Goal: Information Seeking & Learning: Learn about a topic

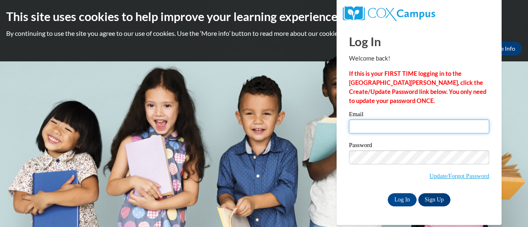
click at [364, 124] on input "Email" at bounding box center [419, 127] width 140 height 14
type input "R"
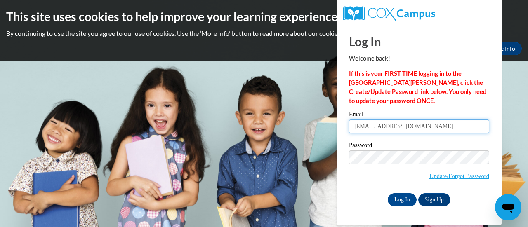
type input "teschk@w-csd.org"
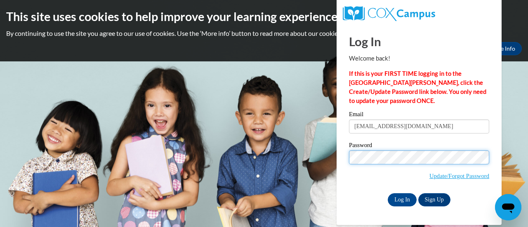
click at [388, 194] on input "Log In" at bounding box center [402, 200] width 29 height 13
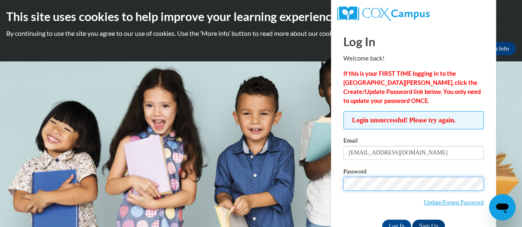
click at [382, 220] on input "Log In" at bounding box center [396, 226] width 29 height 13
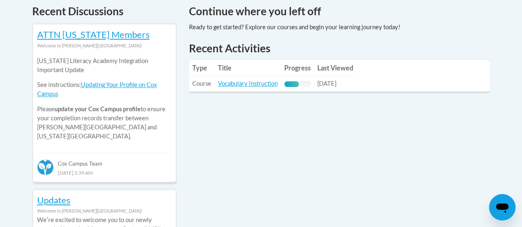
scroll to position [361, 0]
click at [239, 84] on link "Vocabulary Instruction" at bounding box center [248, 83] width 60 height 7
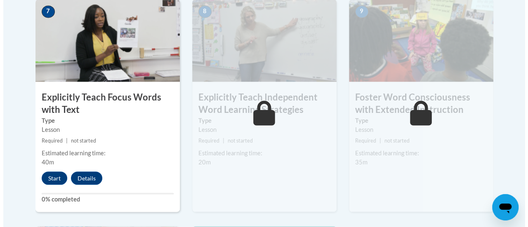
scroll to position [741, 0]
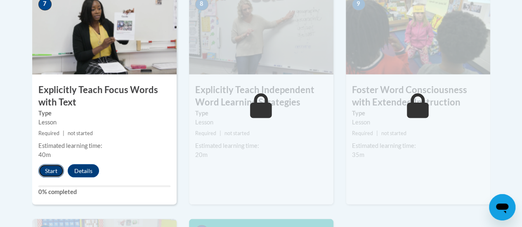
click at [53, 172] on button "Start" at bounding box center [51, 170] width 26 height 13
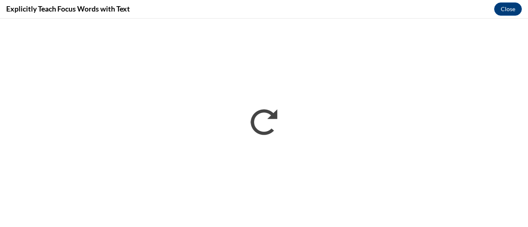
scroll to position [0, 0]
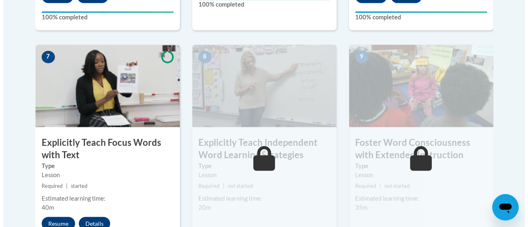
scroll to position [696, 0]
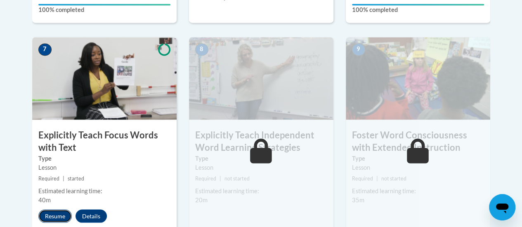
click at [54, 216] on button "Resume" at bounding box center [54, 216] width 33 height 13
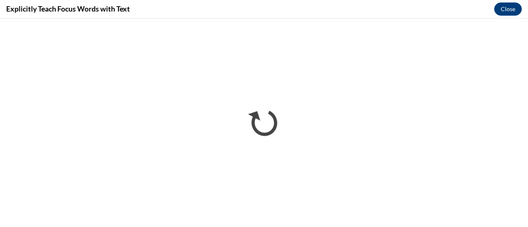
scroll to position [0, 0]
